Goal: Task Accomplishment & Management: Manage account settings

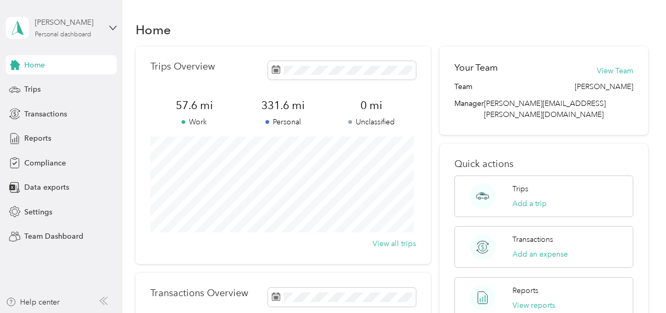
click at [62, 33] on div "Personal dashboard" at bounding box center [63, 35] width 56 height 6
click at [56, 80] on div "Team dashboard" at bounding box center [176, 87] width 326 height 18
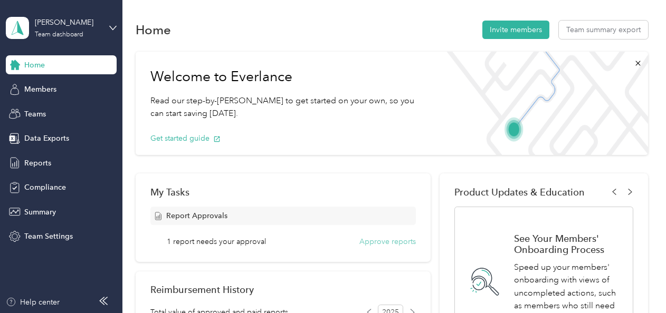
click at [363, 242] on button "Approve reports" at bounding box center [387, 241] width 56 height 11
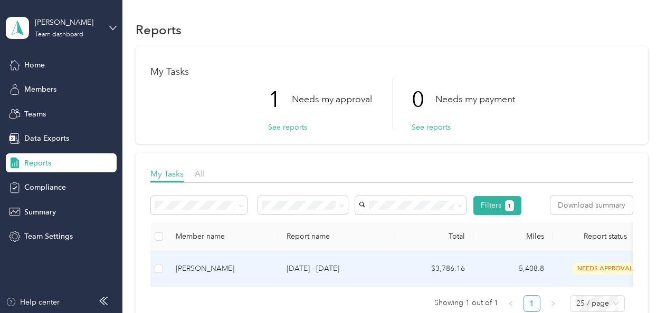
click at [211, 272] on div "[PERSON_NAME]" at bounding box center [223, 269] width 94 height 12
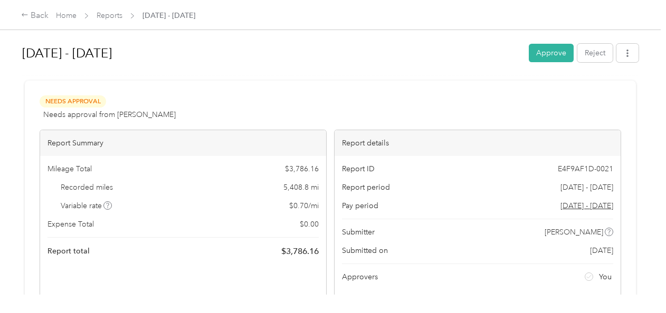
click at [553, 54] on button "Approve" at bounding box center [550, 53] width 45 height 18
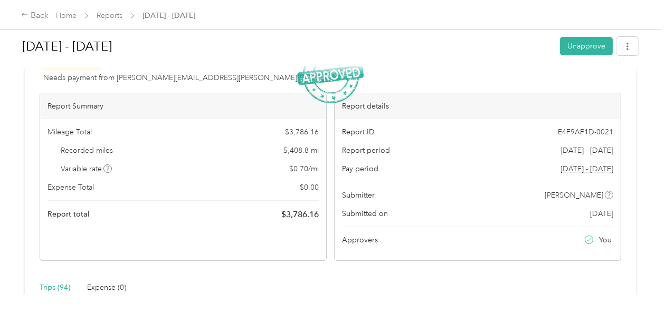
scroll to position [53, 0]
